Goal: Task Accomplishment & Management: Manage account settings

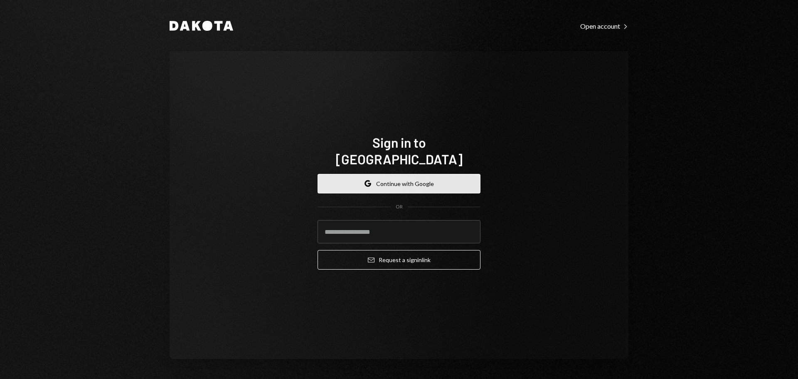
drag, startPoint x: 397, startPoint y: 170, endPoint x: 414, endPoint y: 172, distance: 17.6
click at [396, 174] on button "Google Continue with Google" at bounding box center [399, 184] width 163 height 20
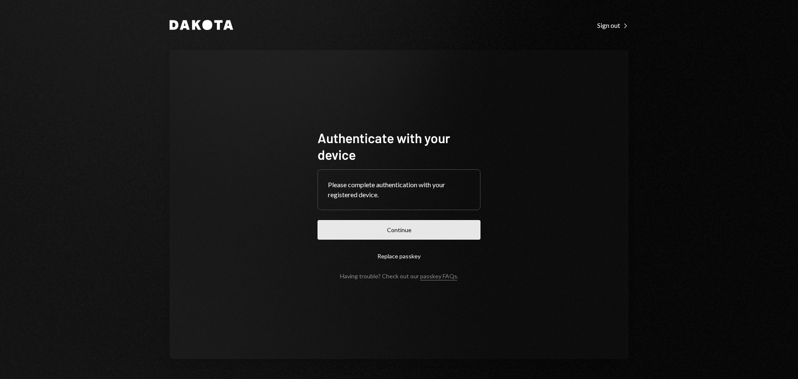
click at [414, 233] on button "Continue" at bounding box center [399, 230] width 163 height 20
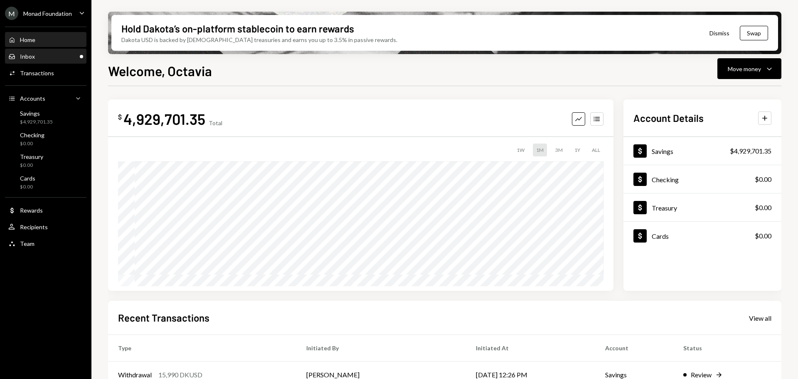
click at [42, 56] on div "Inbox Inbox" at bounding box center [45, 56] width 75 height 7
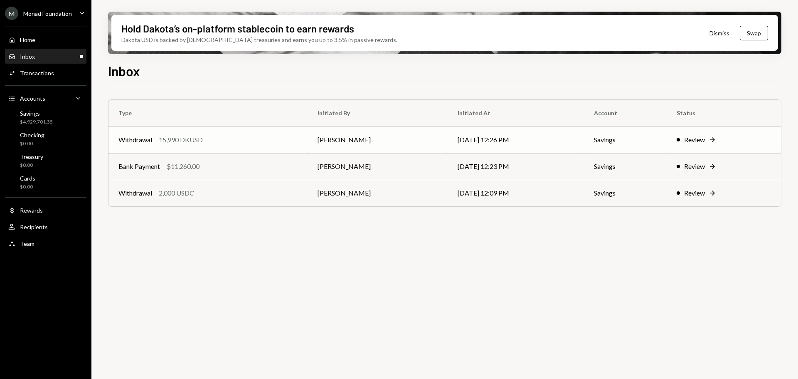
click at [182, 140] on div "15,990 DKUSD" at bounding box center [181, 140] width 44 height 10
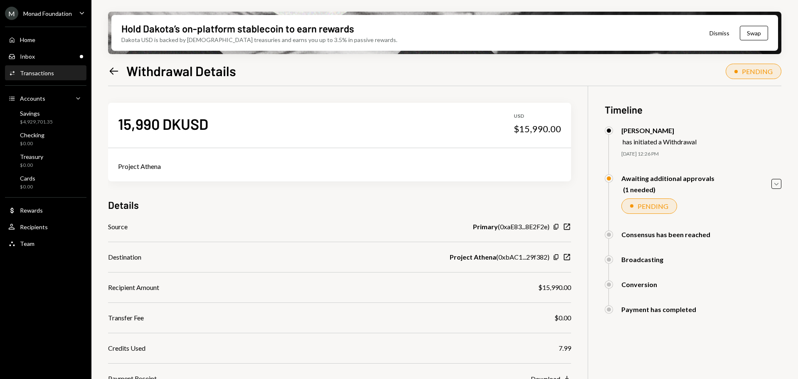
scroll to position [67, 0]
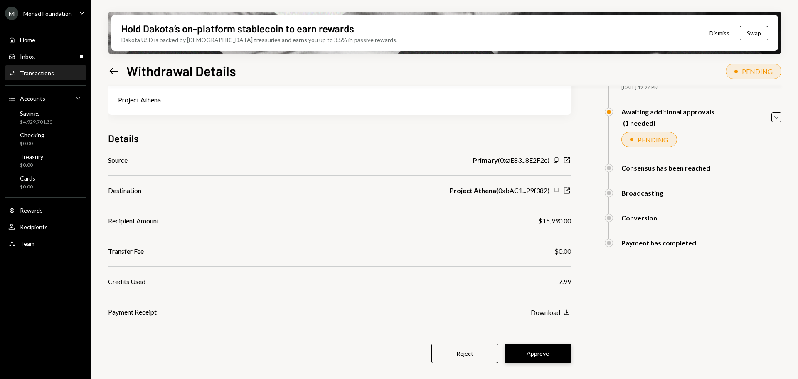
click at [539, 350] on button "Approve" at bounding box center [538, 353] width 67 height 20
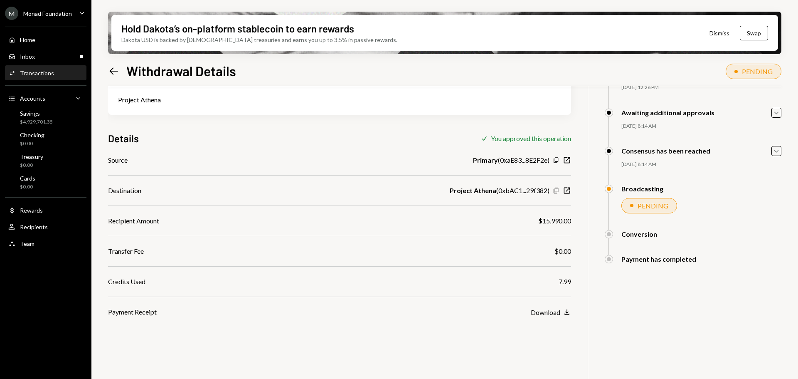
click at [280, 233] on div "Source Primary ( 0xaE83...8E2F2e ) Copy New Window Destination Project Athena (…" at bounding box center [339, 236] width 463 height 162
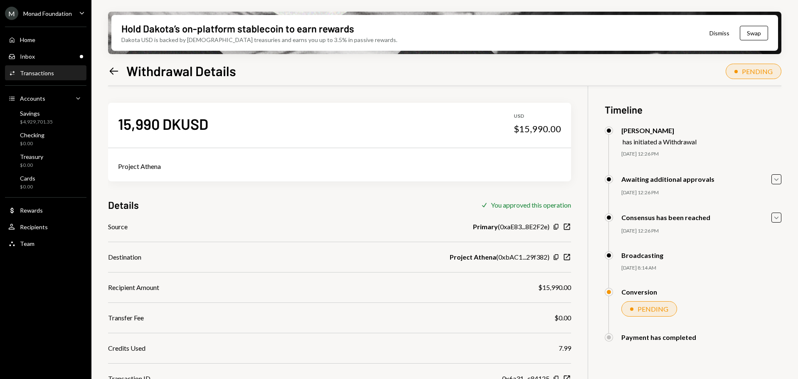
scroll to position [67, 0]
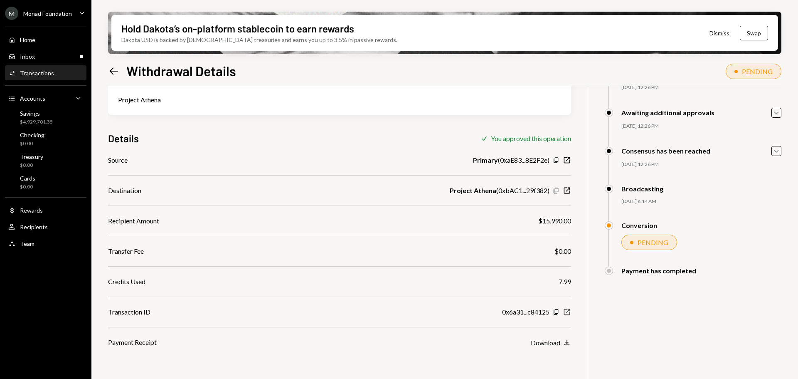
click at [569, 312] on icon "button" at bounding box center [567, 312] width 6 height 6
click at [567, 189] on icon "New Window" at bounding box center [567, 190] width 8 height 8
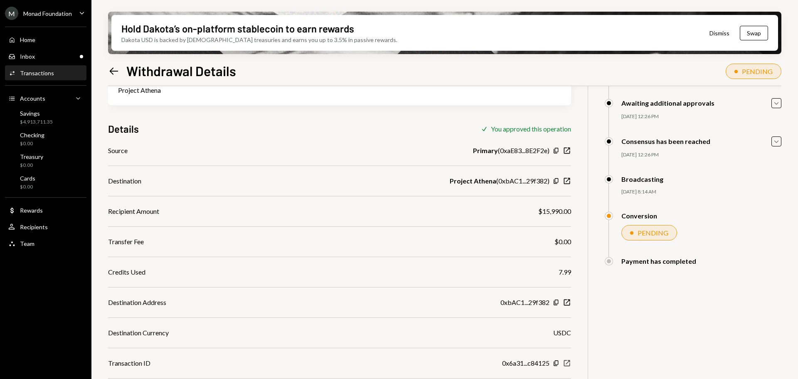
click at [567, 362] on icon "New Window" at bounding box center [567, 363] width 8 height 8
click at [568, 181] on icon "New Window" at bounding box center [567, 181] width 8 height 8
click at [556, 179] on icon "Copy" at bounding box center [556, 180] width 7 height 7
click at [56, 55] on div "Inbox Inbox" at bounding box center [45, 56] width 75 height 7
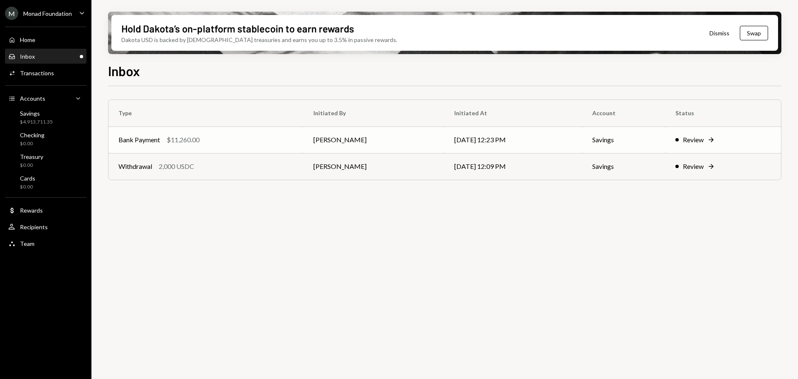
click at [155, 141] on div "Bank Payment" at bounding box center [139, 140] width 42 height 10
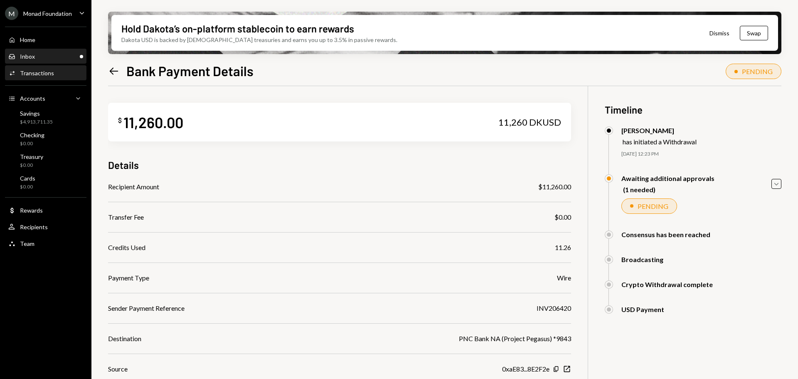
click at [44, 53] on div "Inbox Inbox" at bounding box center [45, 56] width 75 height 7
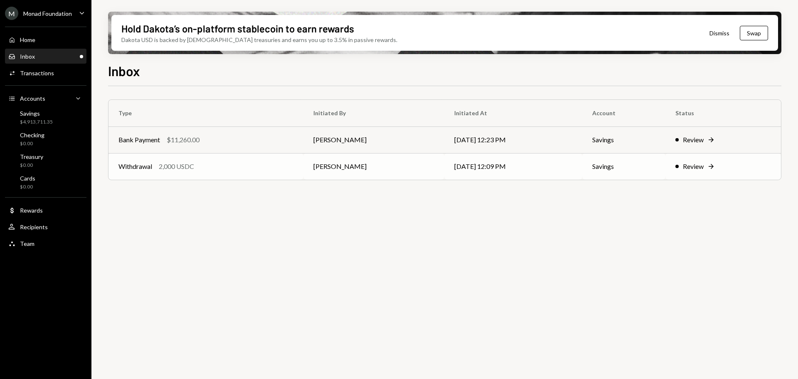
click at [162, 168] on div "2,000 USDC" at bounding box center [176, 166] width 35 height 10
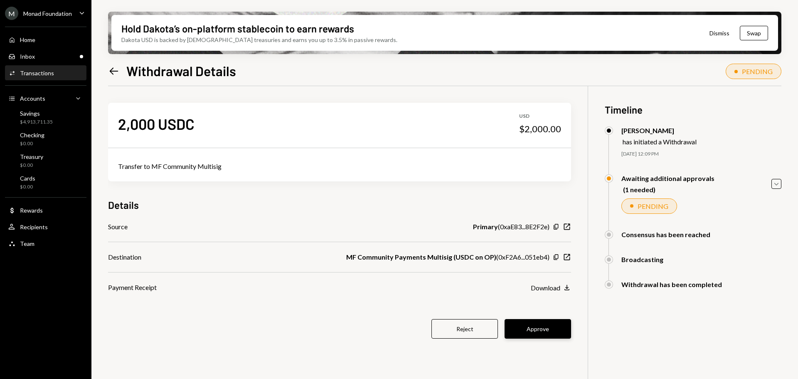
click at [549, 328] on button "Approve" at bounding box center [538, 329] width 67 height 20
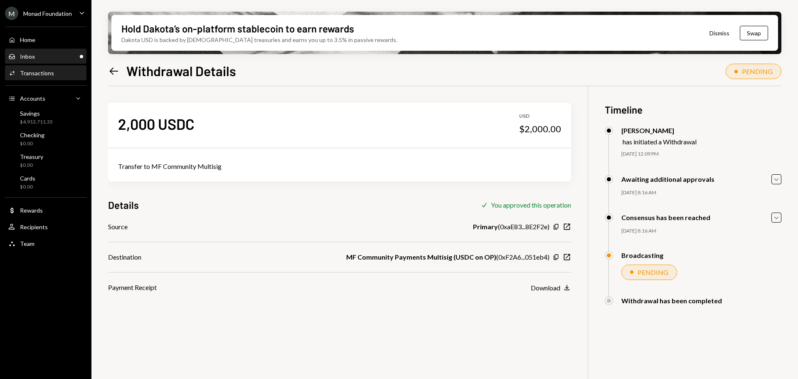
click at [30, 56] on div "Inbox" at bounding box center [27, 56] width 15 height 7
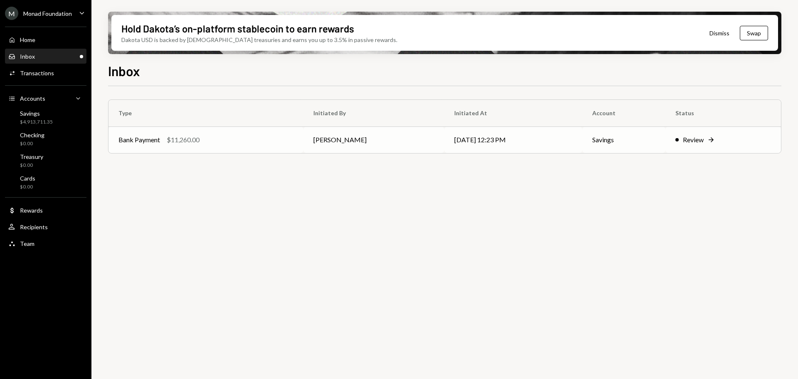
click at [217, 138] on div "Bank Payment $11,260.00" at bounding box center [205, 140] width 175 height 10
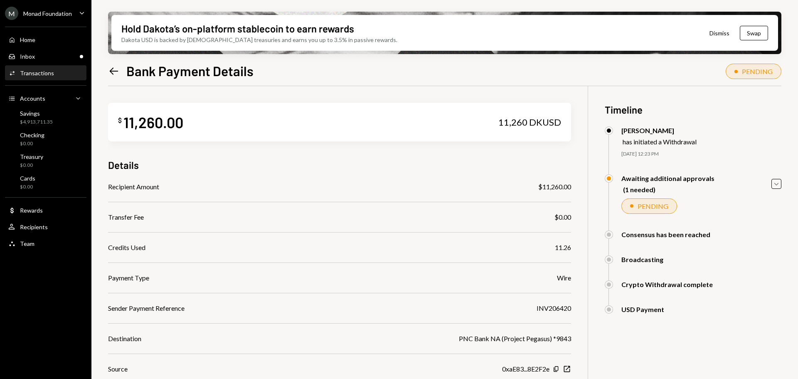
click at [41, 69] on div "Transactions" at bounding box center [37, 72] width 34 height 7
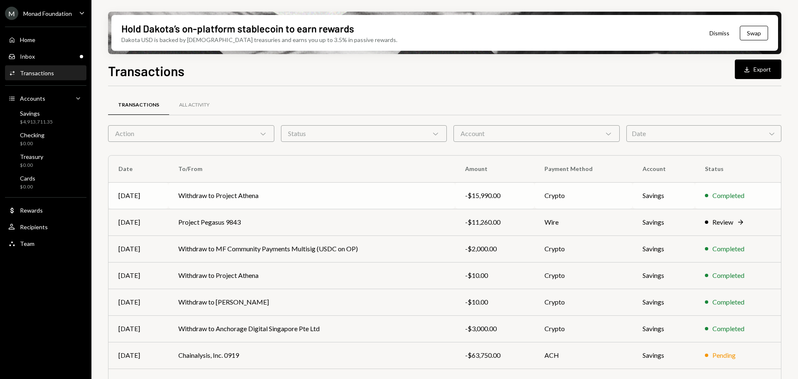
click at [224, 195] on td "Withdraw to Project Athena" at bounding box center [311, 195] width 287 height 27
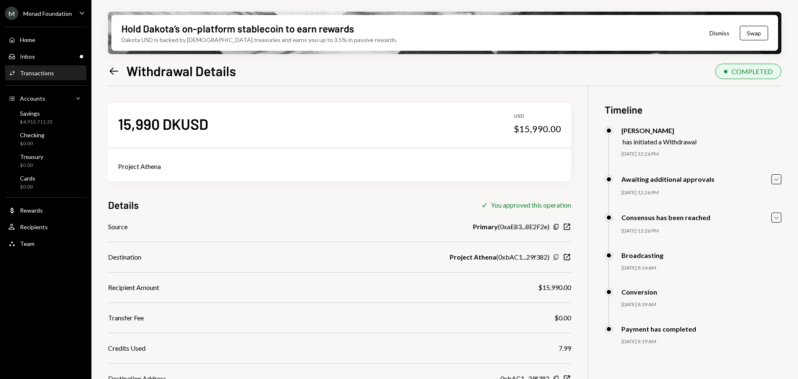
click at [556, 258] on icon "Copy" at bounding box center [556, 257] width 7 height 7
